Goal: Information Seeking & Learning: Compare options

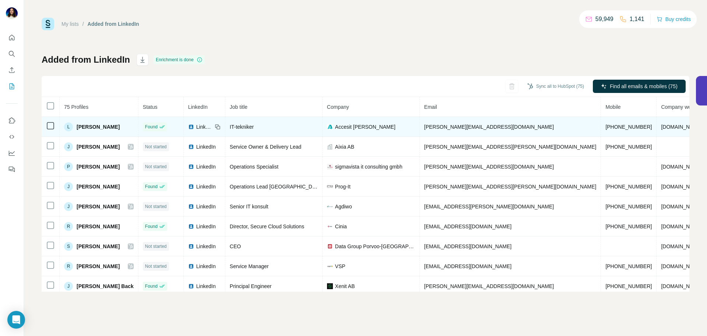
click at [97, 130] on span "Ludwig Fangreus" at bounding box center [98, 126] width 43 height 7
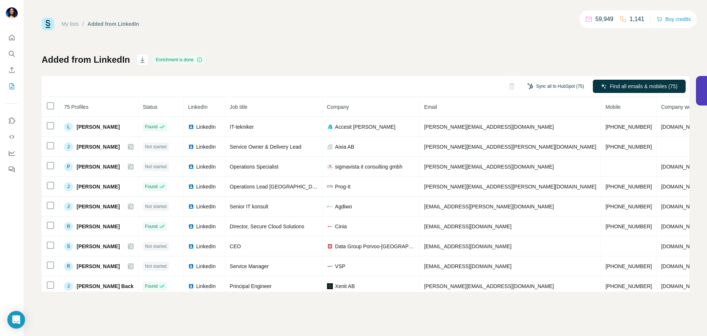
click at [537, 89] on button "Sync all to HubSpot (75)" at bounding box center [555, 86] width 67 height 11
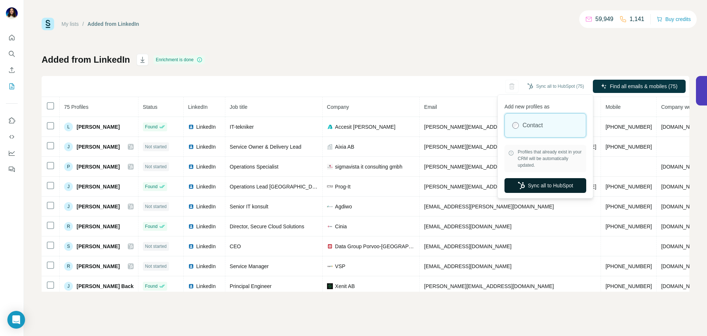
click at [547, 181] on button "Sync all to HubSpot" at bounding box center [546, 185] width 82 height 15
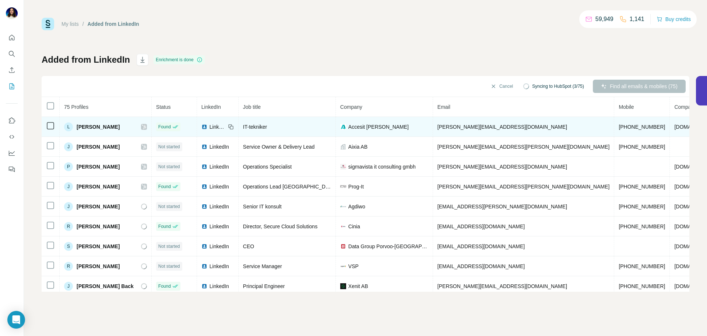
click at [146, 127] on icon at bounding box center [144, 127] width 4 height 6
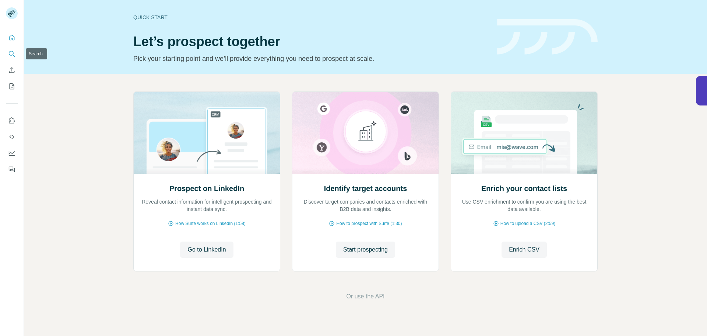
click at [14, 51] on icon "Search" at bounding box center [11, 53] width 7 height 7
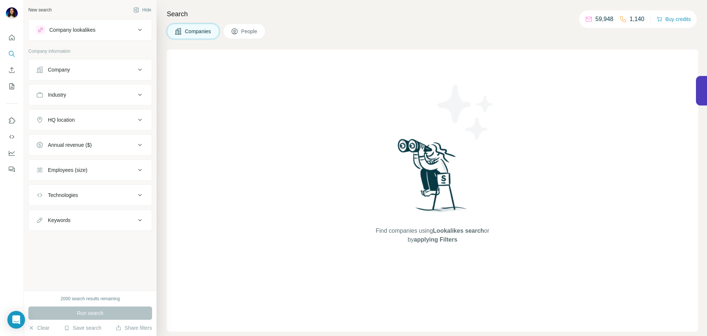
click at [115, 39] on div "Company lookalikes" at bounding box center [90, 29] width 124 height 21
click at [117, 33] on div "Company lookalikes" at bounding box center [85, 29] width 99 height 9
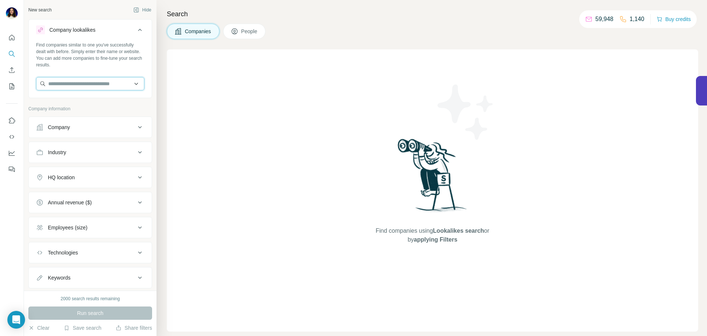
click at [75, 88] on input "text" at bounding box center [90, 83] width 108 height 13
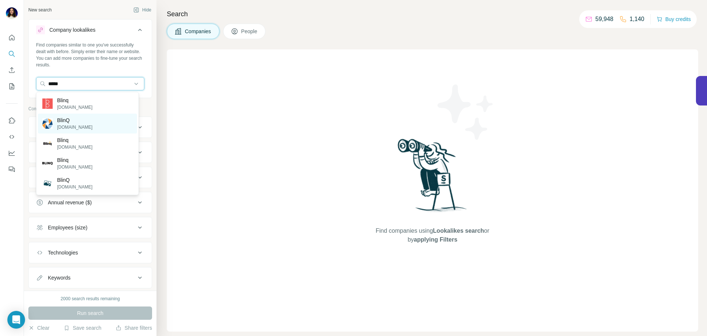
type input "*****"
click at [74, 120] on div "BlinQ [DOMAIN_NAME]" at bounding box center [87, 123] width 99 height 20
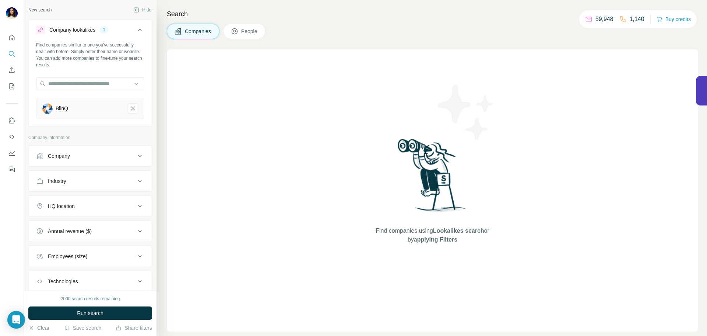
click at [97, 205] on div "HQ location" at bounding box center [85, 205] width 99 height 7
click at [98, 226] on input "text" at bounding box center [90, 224] width 108 height 13
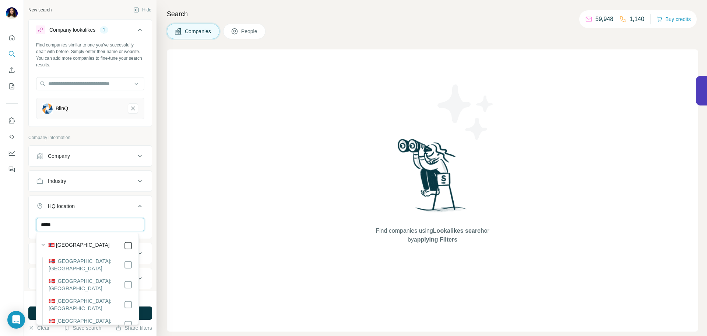
type input "*****"
click at [145, 311] on button "Run search" at bounding box center [90, 312] width 124 height 13
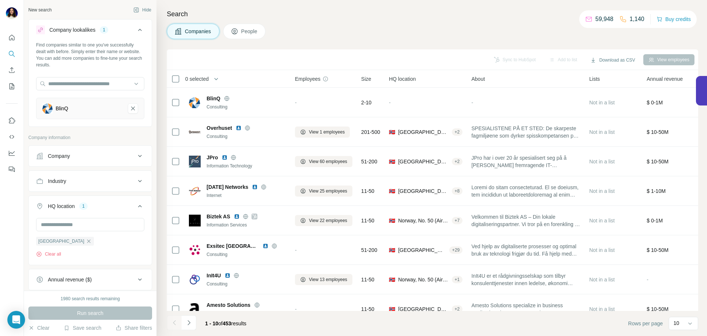
click at [503, 66] on div "Sync to HubSpot Add to list Download as CSV View employees" at bounding box center [433, 59] width 532 height 21
click at [503, 63] on div "Sync to HubSpot Add to list Download as CSV View employees" at bounding box center [433, 59] width 524 height 13
click at [504, 61] on div "Sync to HubSpot Add to list Download as CSV View employees" at bounding box center [433, 59] width 524 height 13
click at [511, 55] on div "Sync to HubSpot Add to list Download as CSV View employees" at bounding box center [433, 59] width 524 height 13
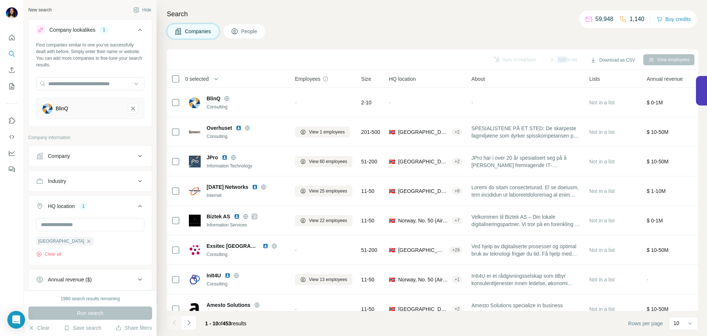
click at [511, 55] on div "Sync to HubSpot Add to list Download as CSV View employees" at bounding box center [433, 59] width 524 height 13
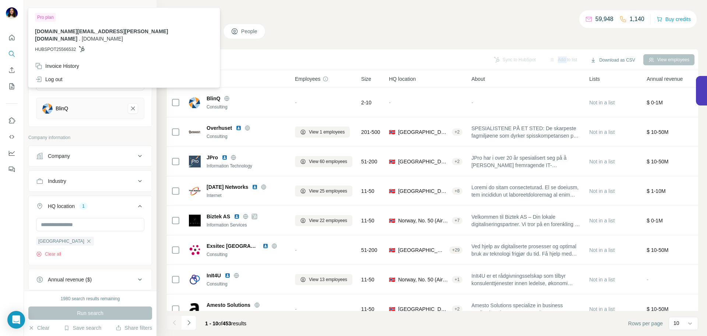
click at [15, 15] on img at bounding box center [12, 13] width 12 height 12
click at [64, 73] on div "Log out" at bounding box center [124, 79] width 187 height 13
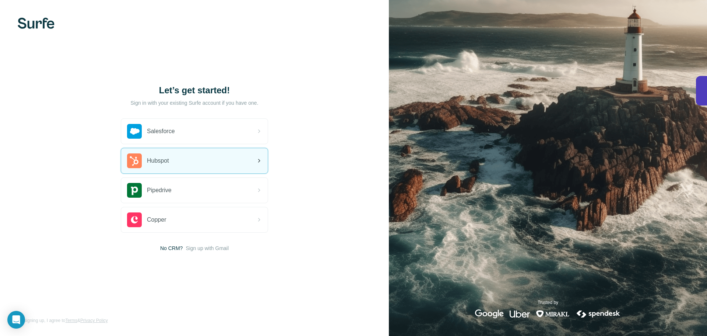
click at [196, 162] on div "Hubspot" at bounding box center [194, 160] width 147 height 25
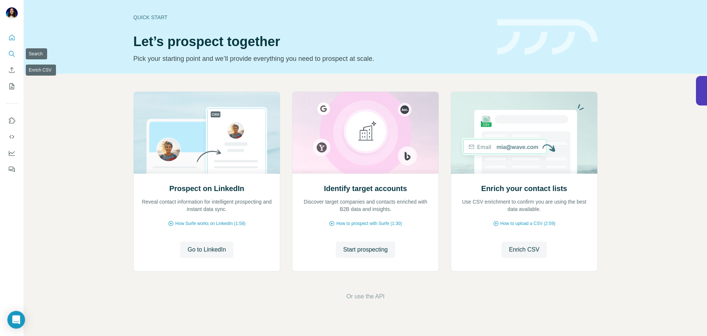
click at [12, 52] on icon "Search" at bounding box center [11, 53] width 7 height 7
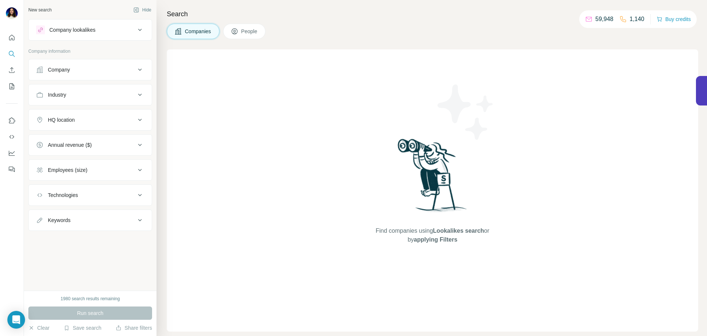
click at [80, 74] on button "Company" at bounding box center [90, 70] width 123 height 18
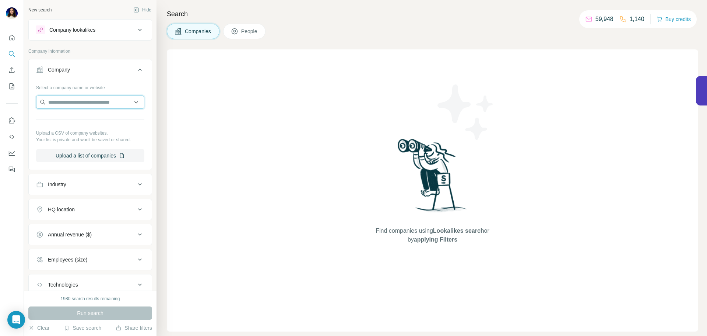
click at [75, 102] on input "text" at bounding box center [90, 101] width 108 height 13
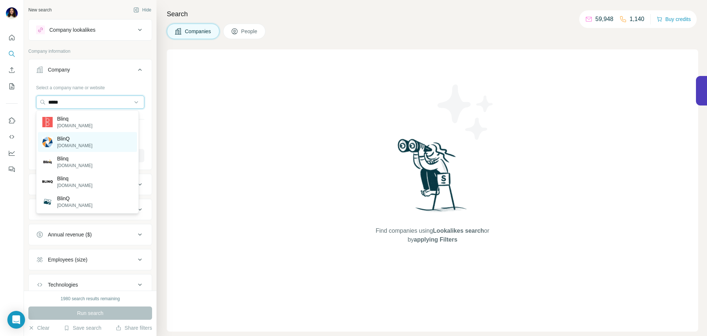
type input "*****"
click at [72, 142] on p "[DOMAIN_NAME]" at bounding box center [74, 145] width 35 height 7
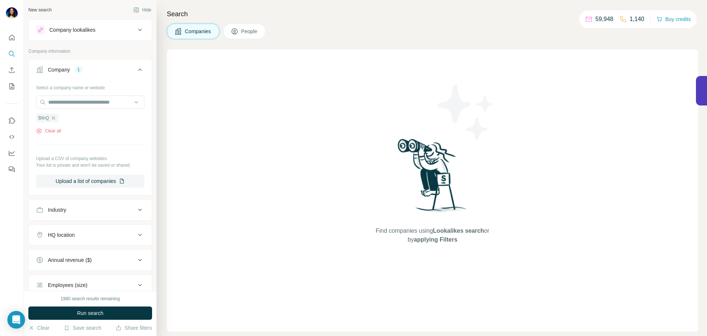
click at [71, 228] on button "HQ location" at bounding box center [90, 235] width 123 height 18
click at [72, 256] on input "text" at bounding box center [90, 253] width 108 height 13
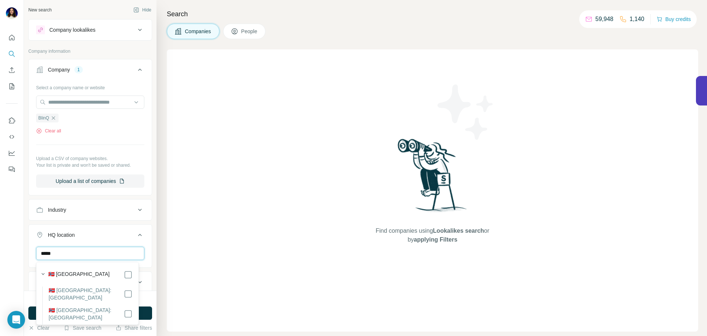
type input "*****"
click at [88, 273] on div "🇳🇴 [GEOGRAPHIC_DATA]" at bounding box center [90, 274] width 84 height 9
click at [148, 311] on button "Run search" at bounding box center [90, 312] width 124 height 13
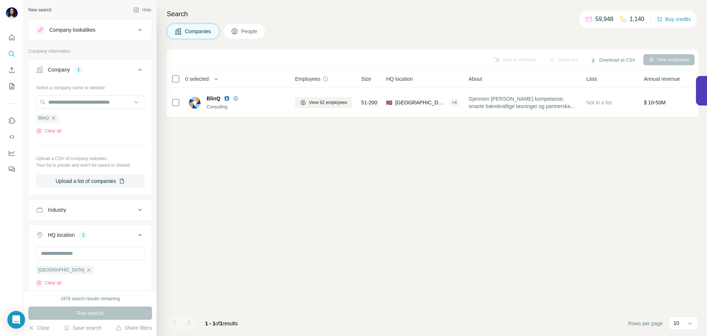
click at [516, 59] on div "Sync to HubSpot Add to list Download as CSV View employees" at bounding box center [433, 59] width 524 height 13
click at [513, 62] on div "Sync to HubSpot Add to list Download as CSV View employees" at bounding box center [433, 59] width 524 height 13
click at [509, 62] on div "Sync to HubSpot Add to list Download as CSV View employees" at bounding box center [433, 59] width 524 height 13
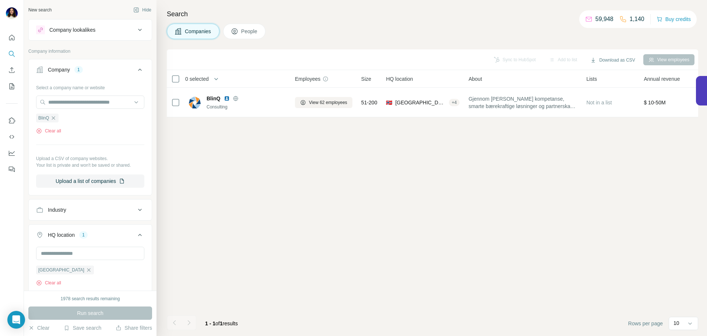
scroll to position [0, 0]
click at [68, 27] on div "Company lookalikes" at bounding box center [72, 29] width 46 height 7
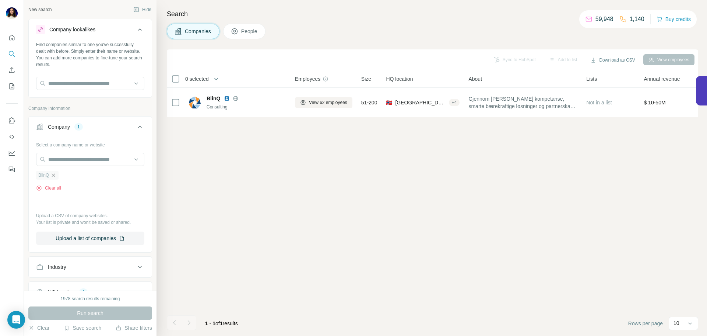
click at [54, 176] on icon "button" at bounding box center [53, 175] width 6 height 6
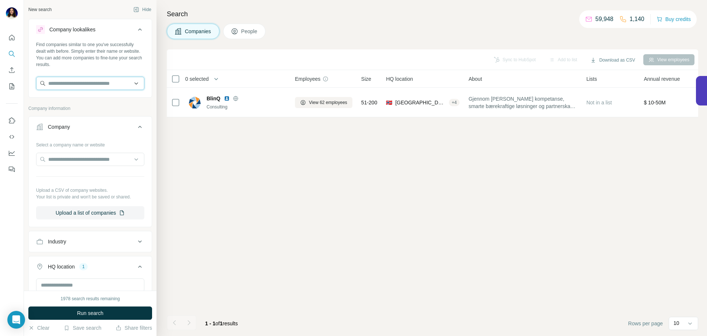
click at [66, 83] on input "text" at bounding box center [90, 83] width 108 height 13
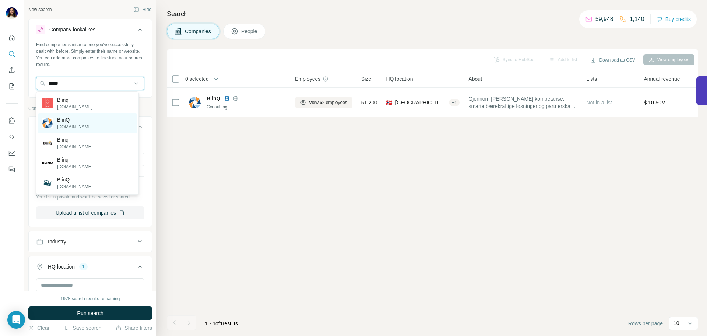
type input "*****"
click at [72, 120] on p "BlinQ" at bounding box center [74, 119] width 35 height 7
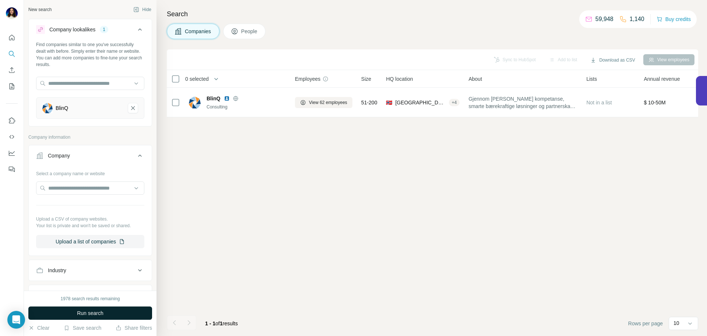
click at [108, 311] on button "Run search" at bounding box center [90, 312] width 124 height 13
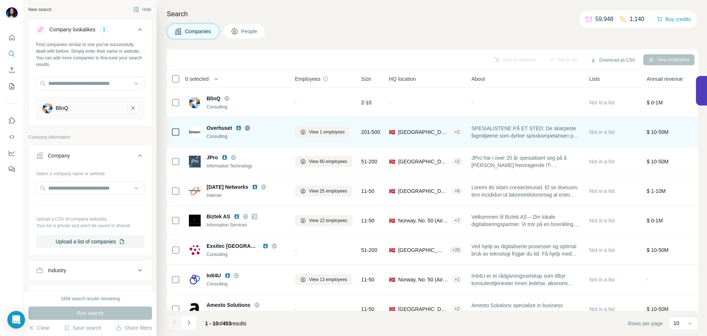
click at [239, 127] on img at bounding box center [239, 128] width 6 height 6
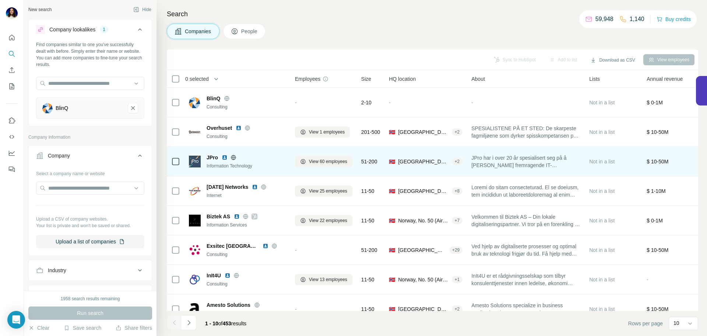
click at [225, 158] on img at bounding box center [225, 157] width 6 height 6
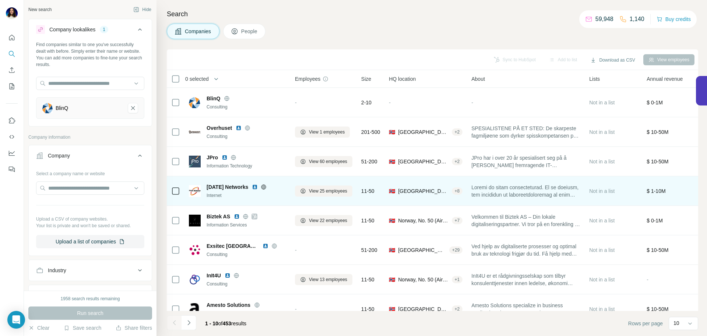
click at [253, 187] on img at bounding box center [255, 187] width 6 height 6
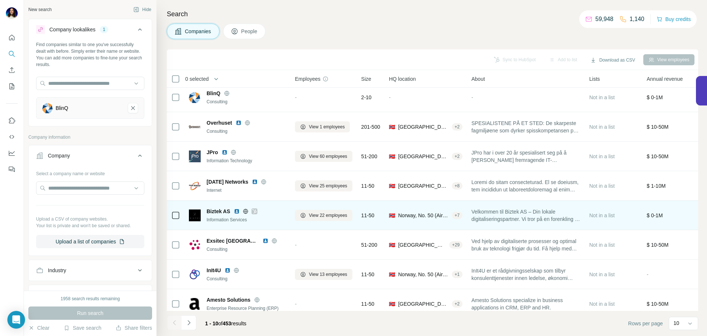
scroll to position [6, 0]
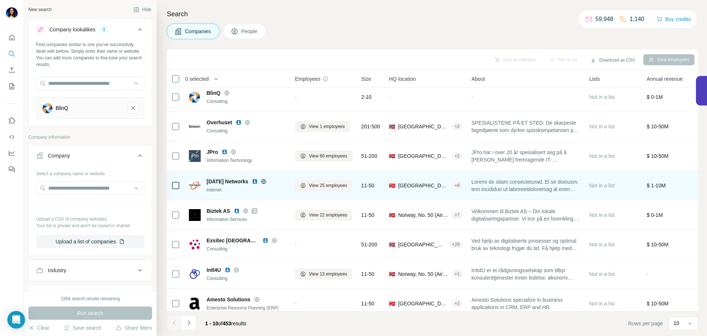
click at [252, 181] on img at bounding box center [255, 181] width 6 height 6
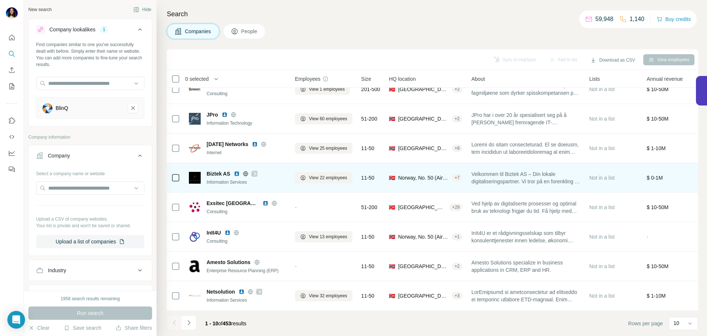
scroll to position [45, 0]
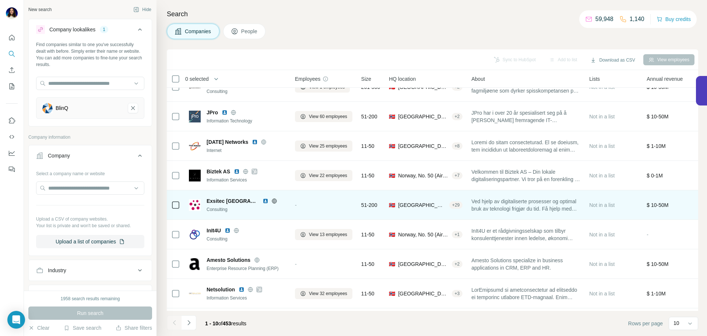
click at [263, 203] on img at bounding box center [266, 201] width 6 height 6
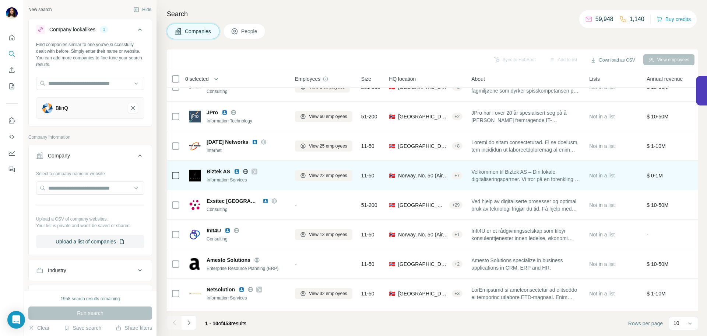
scroll to position [76, 0]
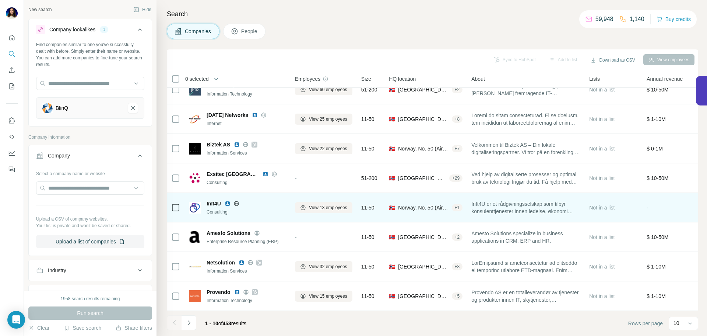
click at [228, 200] on img at bounding box center [228, 203] width 6 height 6
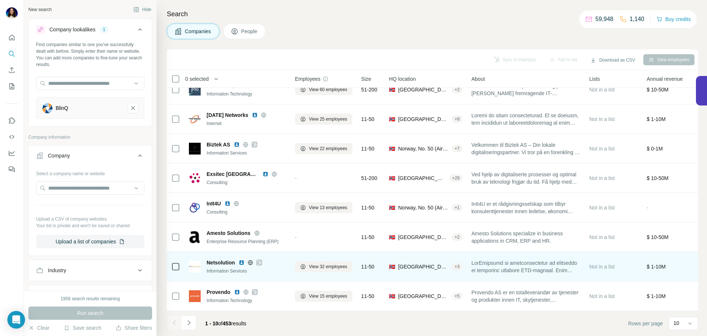
click at [243, 262] on div "Netsolution" at bounding box center [247, 262] width 80 height 7
click at [242, 259] on img at bounding box center [242, 262] width 6 height 6
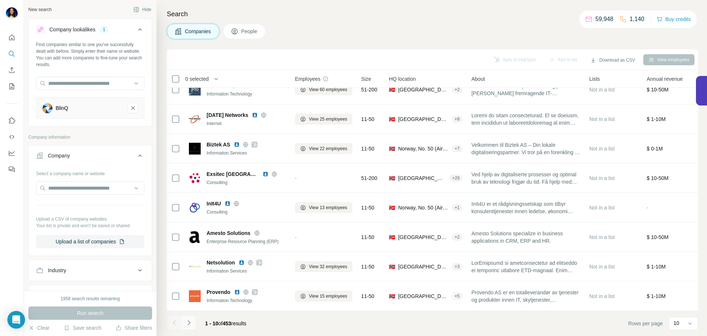
click at [188, 325] on icon "Navigate to next page" at bounding box center [188, 322] width 7 height 7
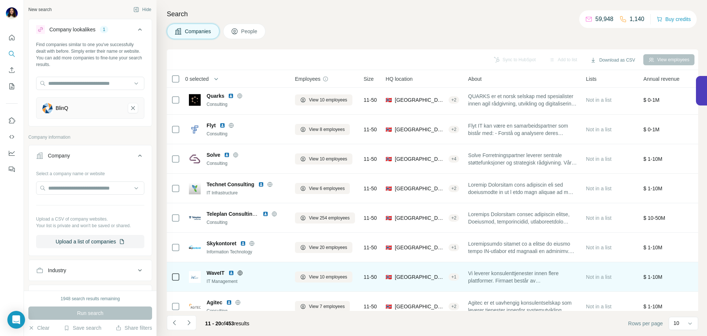
scroll to position [0, 12]
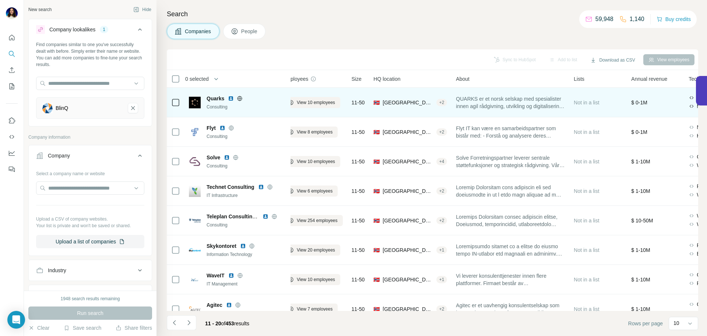
click at [228, 97] on img at bounding box center [231, 98] width 6 height 6
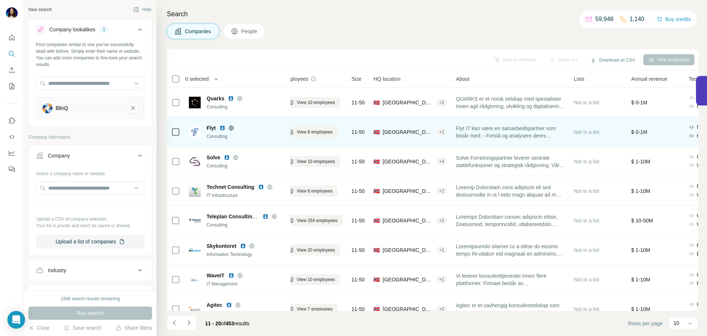
click at [222, 126] on img at bounding box center [223, 128] width 6 height 6
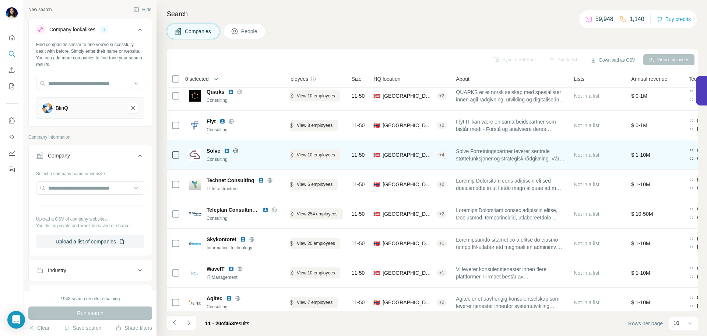
scroll to position [8, 12]
click at [225, 148] on img at bounding box center [227, 150] width 6 height 6
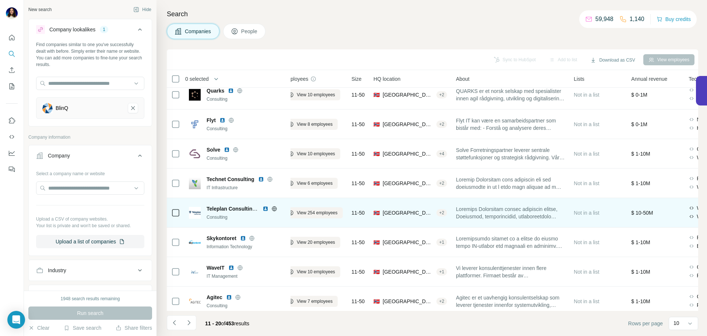
click at [265, 207] on img at bounding box center [266, 209] width 6 height 6
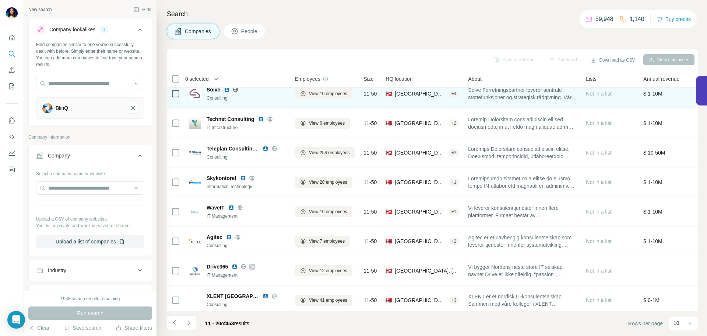
scroll to position [76, 0]
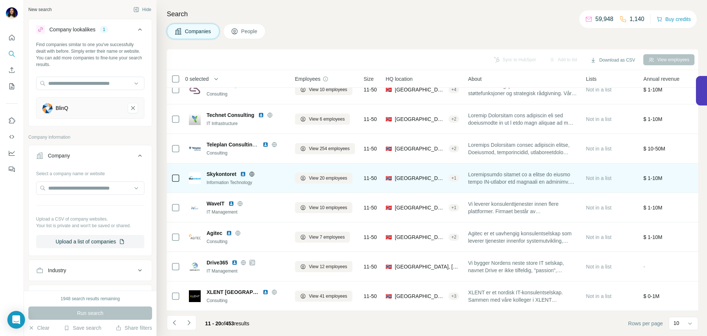
click at [242, 171] on img at bounding box center [243, 174] width 6 height 6
